Goal: Transaction & Acquisition: Purchase product/service

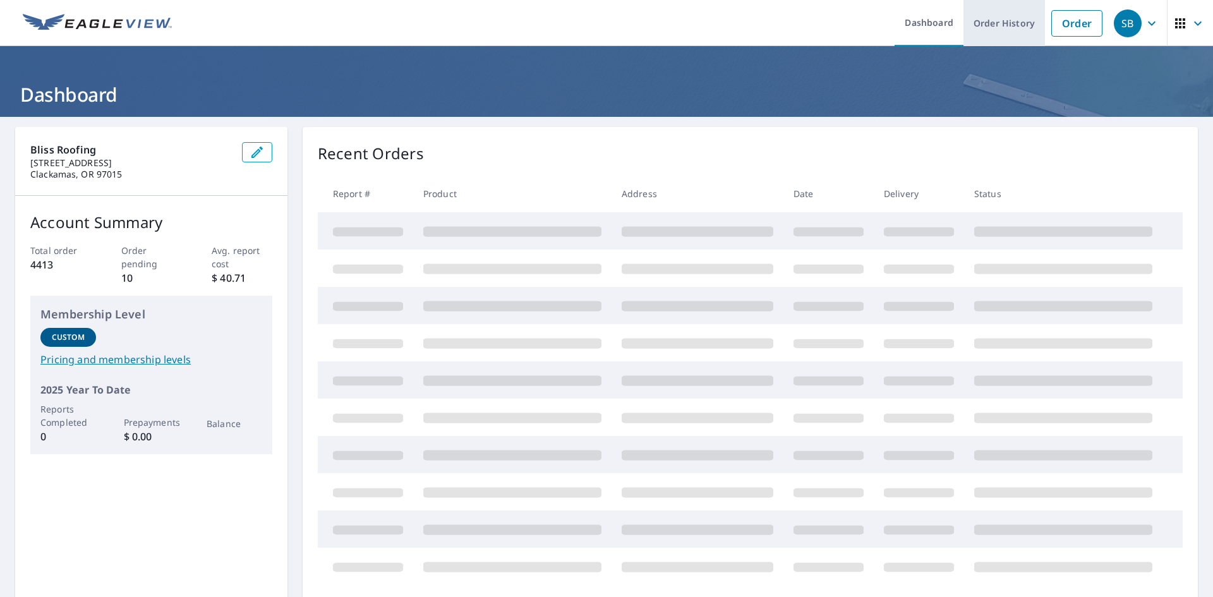
click at [982, 32] on link "Order History" at bounding box center [1005, 23] width 82 height 46
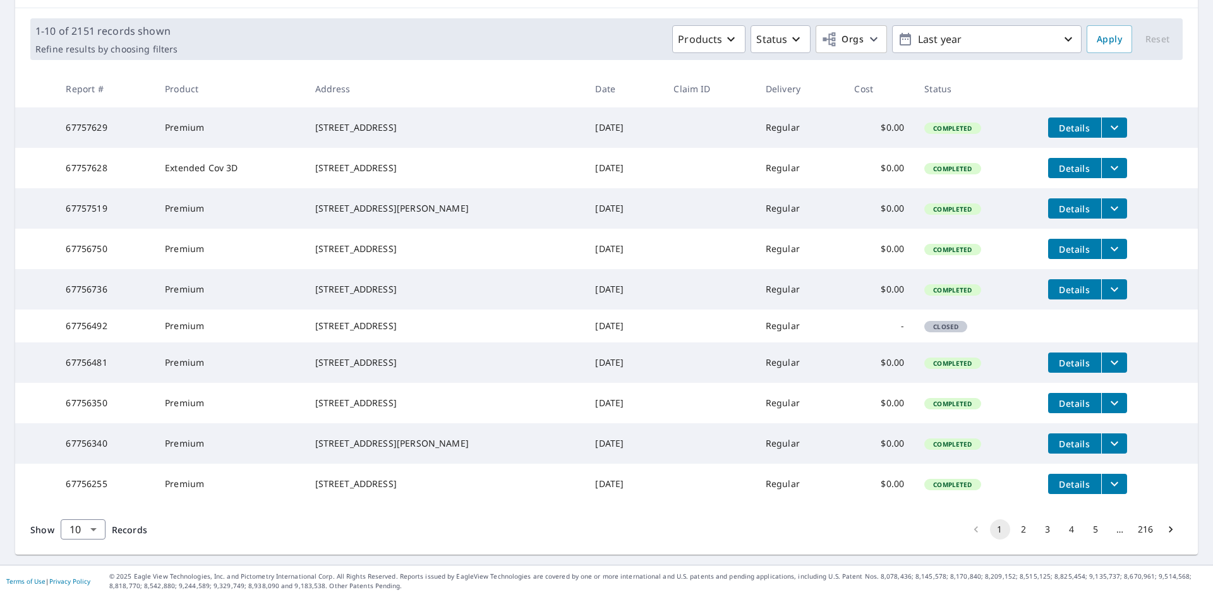
scroll to position [231, 0]
click at [80, 544] on body "SB SB Dashboard Order History Order SB Dashboard / Order History Order History …" at bounding box center [606, 298] width 1213 height 597
click at [91, 542] on li "50" at bounding box center [82, 547] width 45 height 23
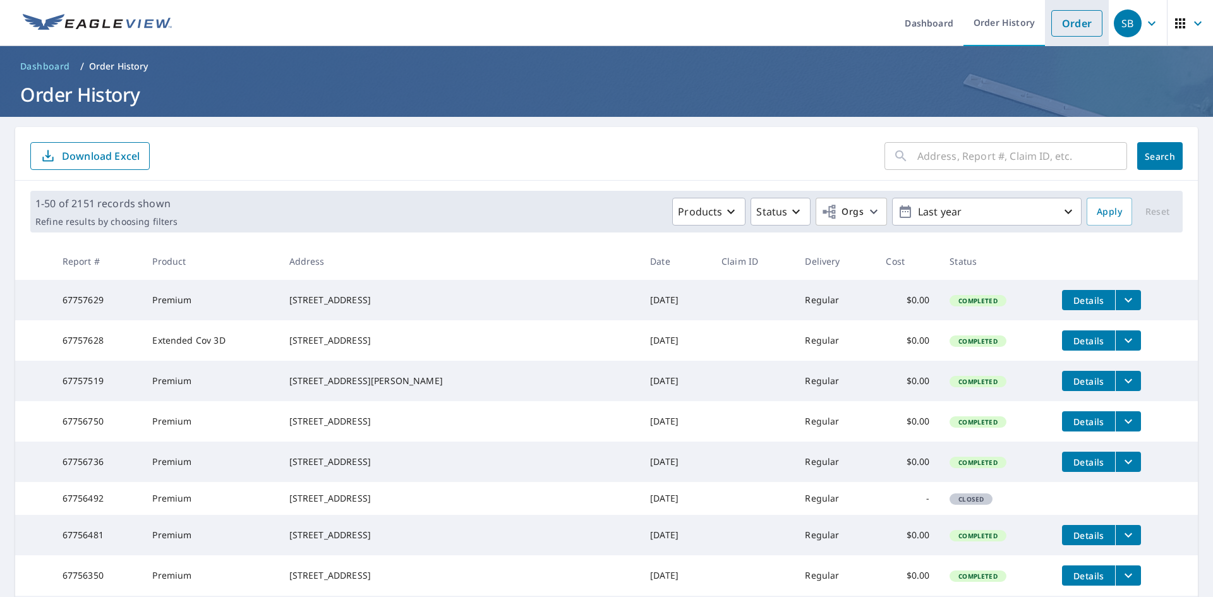
click at [1070, 25] on link "Order" at bounding box center [1076, 23] width 51 height 27
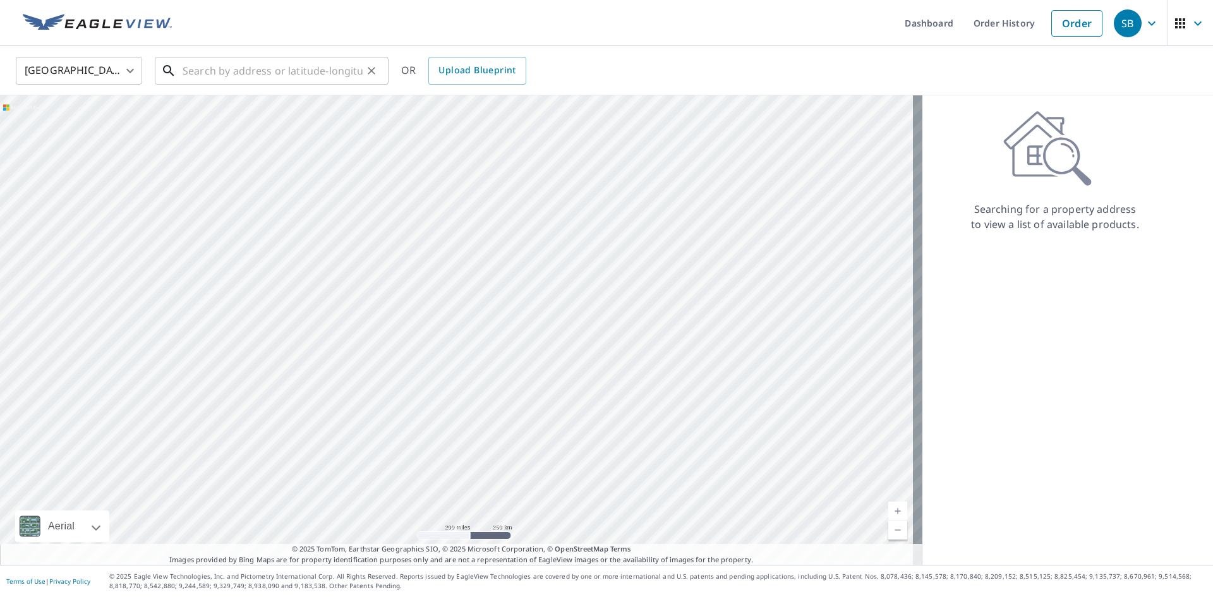
click at [210, 70] on input "text" at bounding box center [273, 70] width 180 height 35
paste input "[STREET_ADDRESS]"
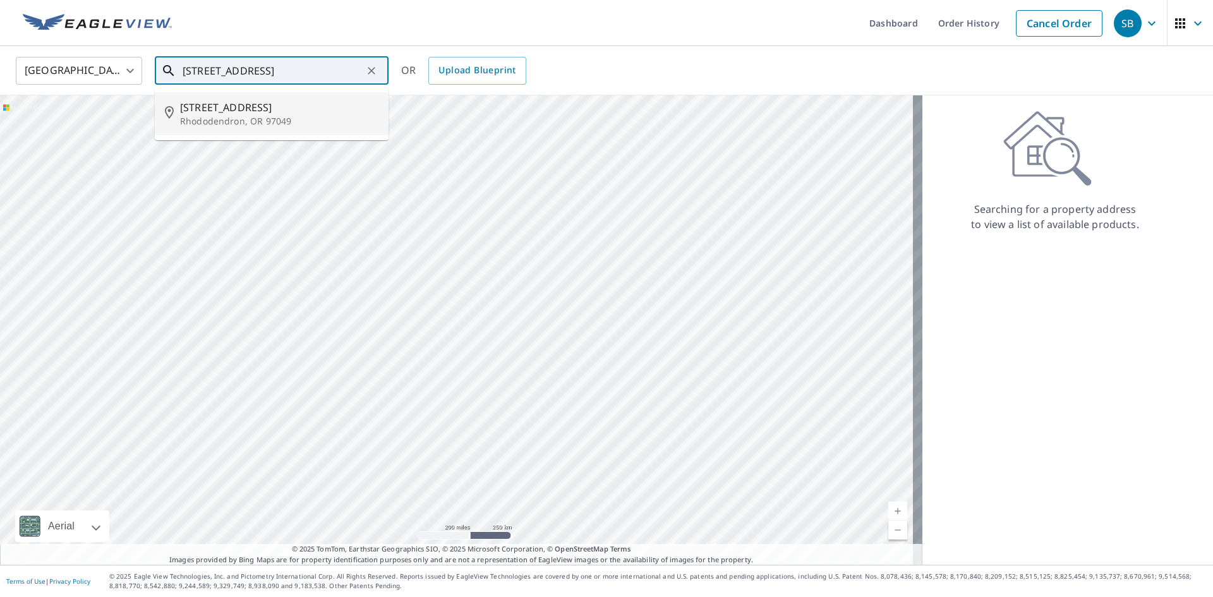
click at [237, 116] on p "Rhododendron, OR 97049" at bounding box center [279, 121] width 198 height 13
type input "[STREET_ADDRESS]"
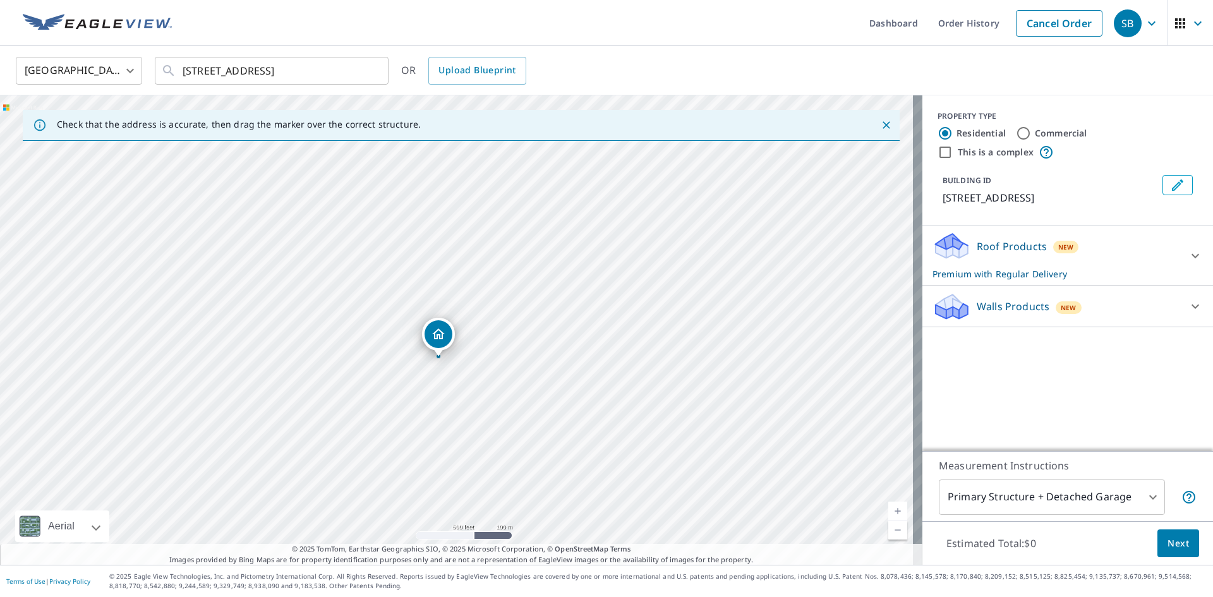
click at [1148, 274] on div "Roof Products New Premium with Regular Delivery" at bounding box center [1057, 255] width 248 height 49
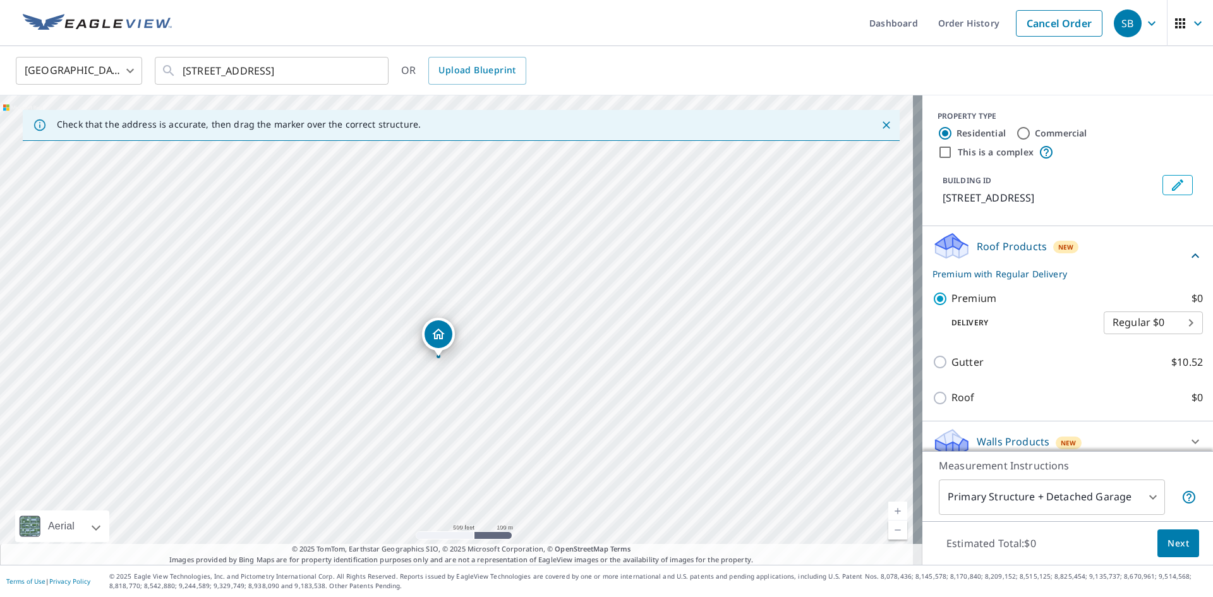
click at [1139, 335] on body "SB SB Dashboard Order History Cancel Order SB [GEOGRAPHIC_DATA] [GEOGRAPHIC_DAT…" at bounding box center [606, 298] width 1213 height 597
click at [1137, 381] on li "3 Hour $42.25" at bounding box center [1134, 383] width 99 height 23
type input "7"
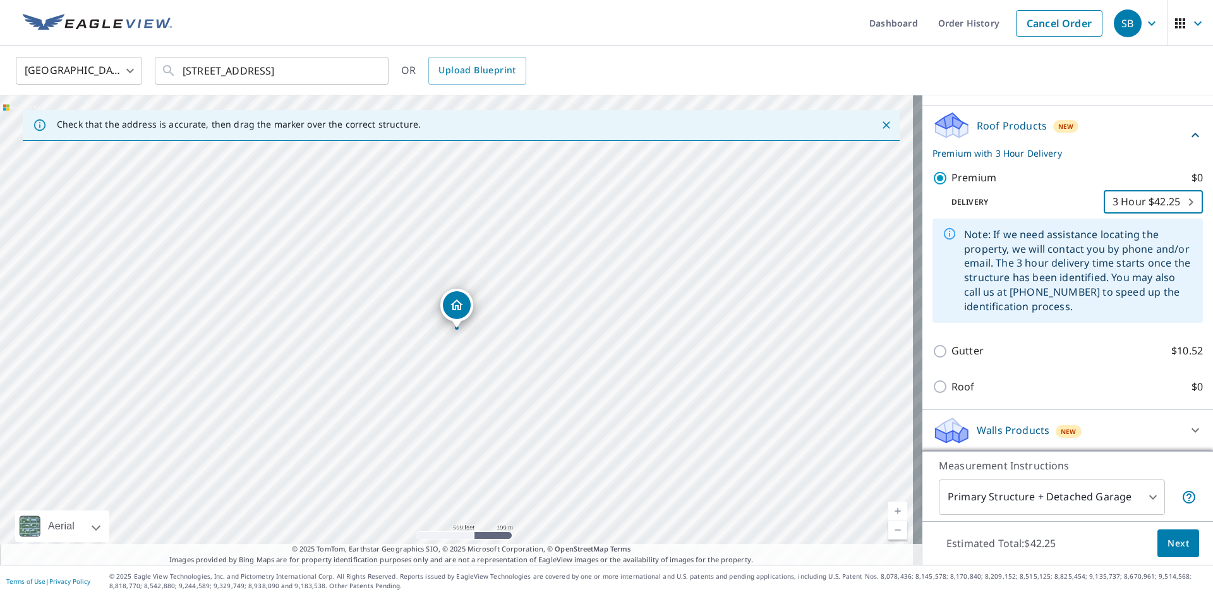
scroll to position [136, 0]
click at [1171, 550] on span "Next" at bounding box center [1178, 544] width 21 height 16
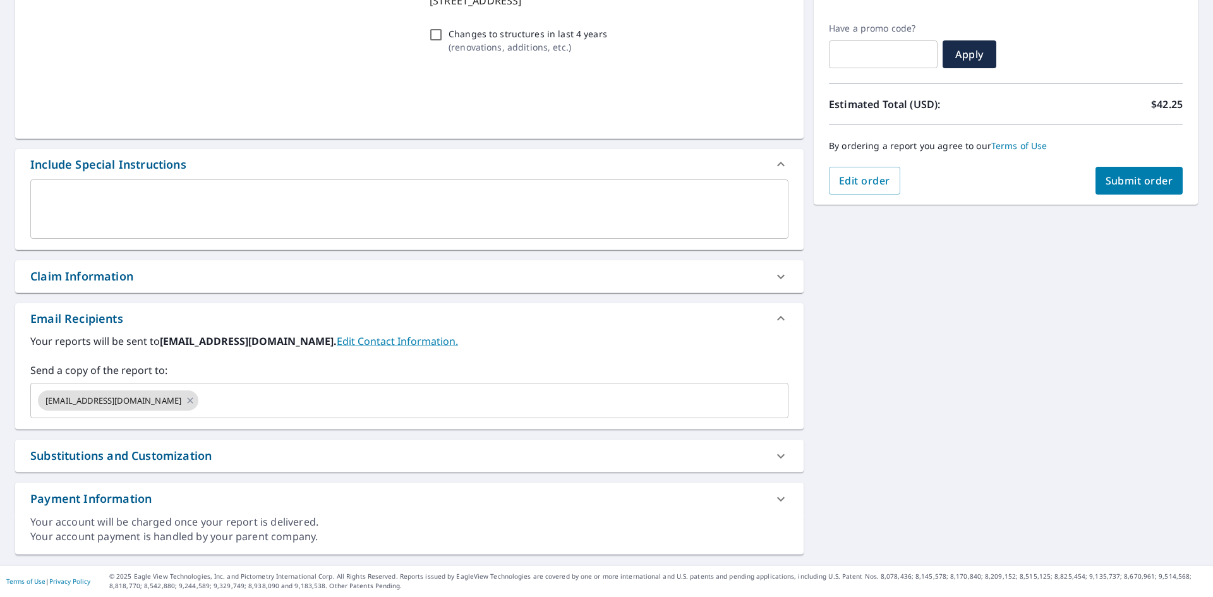
scroll to position [198, 0]
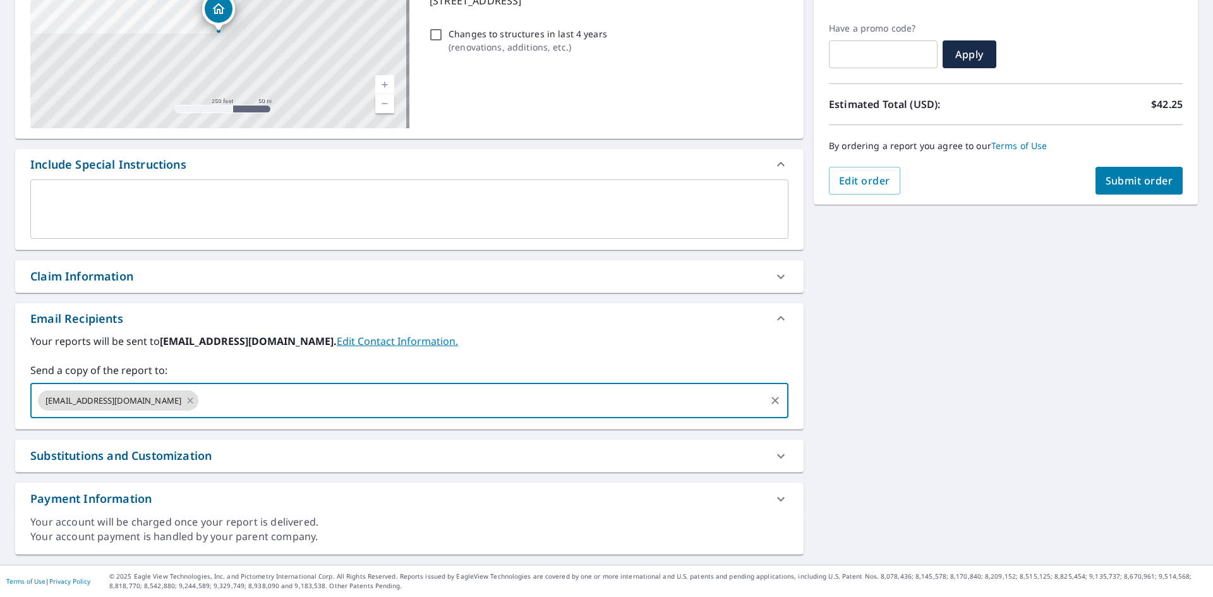
click at [200, 404] on input "text" at bounding box center [482, 401] width 564 height 24
click at [416, 404] on input "[EMAIL_ADDRESS][DOMAIN_NAME]" at bounding box center [482, 401] width 564 height 24
type input "[EMAIL_ADDRESS][DOMAIN_NAME]"
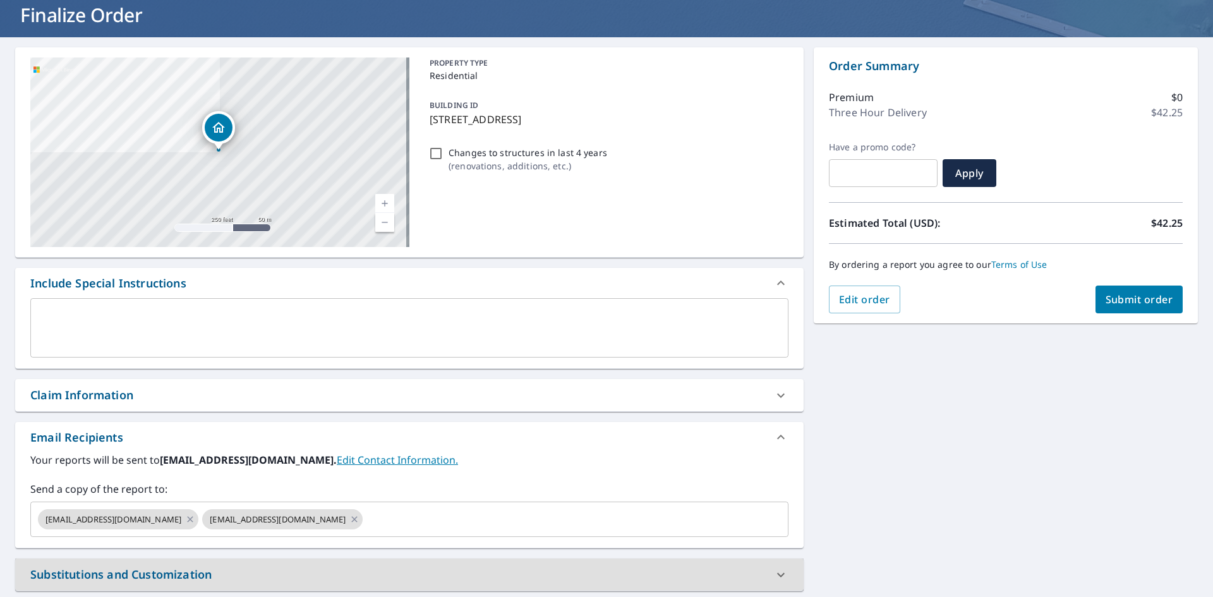
scroll to position [0, 0]
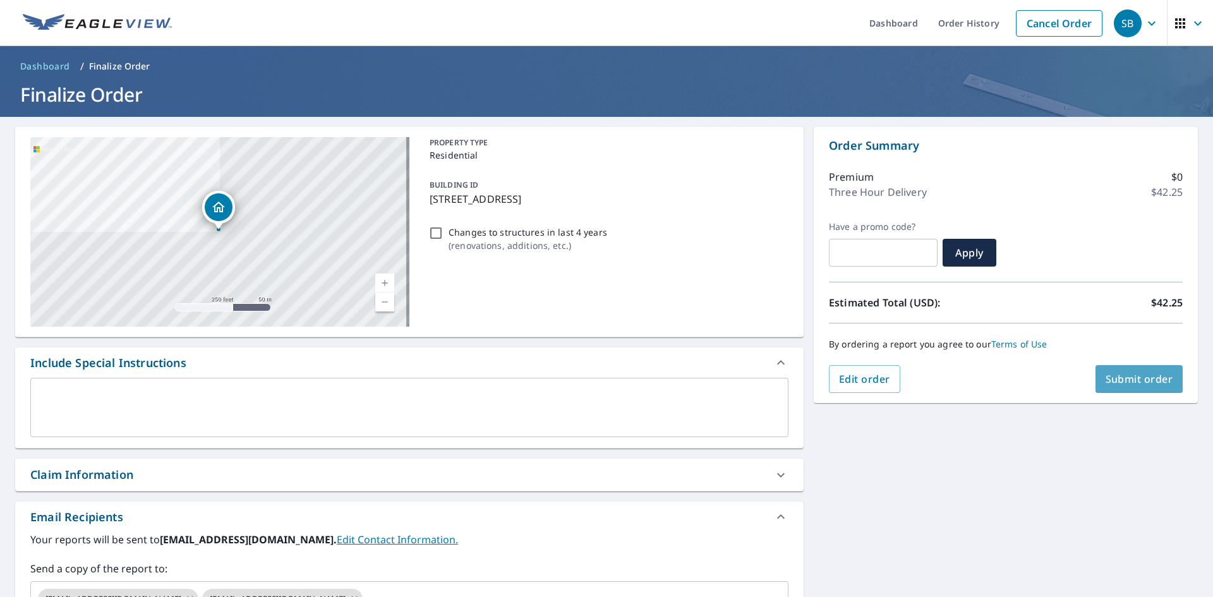
click at [1141, 380] on span "Submit order" at bounding box center [1140, 379] width 68 height 14
checkbox input "true"
